Goal: Navigation & Orientation: Go to known website

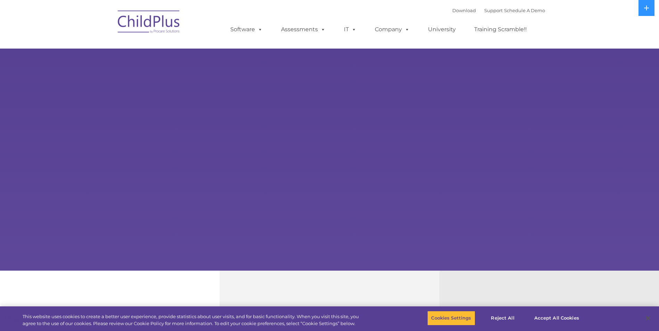
select select "MEDIUM"
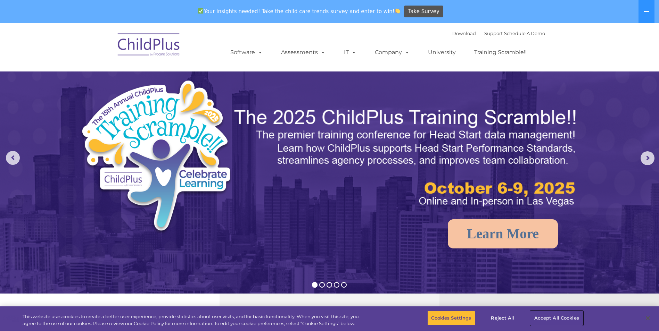
click at [552, 321] on button "Accept All Cookies" at bounding box center [556, 318] width 52 height 15
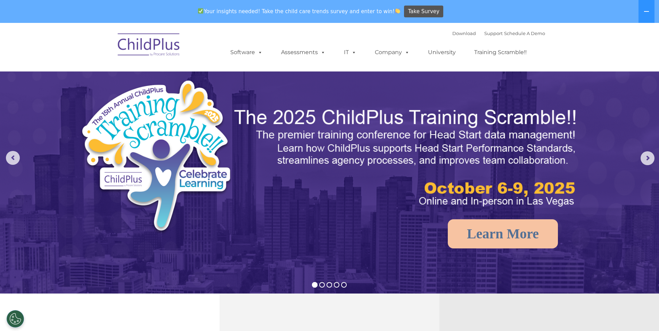
click at [161, 44] on img at bounding box center [148, 45] width 69 height 35
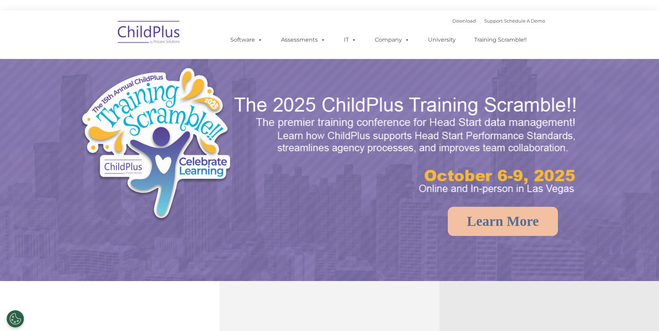
select select "MEDIUM"
